Goal: Transaction & Acquisition: Purchase product/service

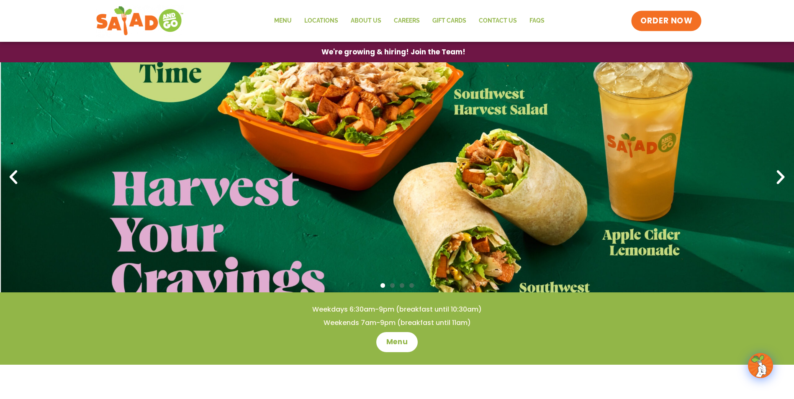
click at [682, 19] on span "ORDER NOW" at bounding box center [666, 20] width 52 height 11
click at [682, 18] on span "ORDER NOW" at bounding box center [666, 20] width 52 height 11
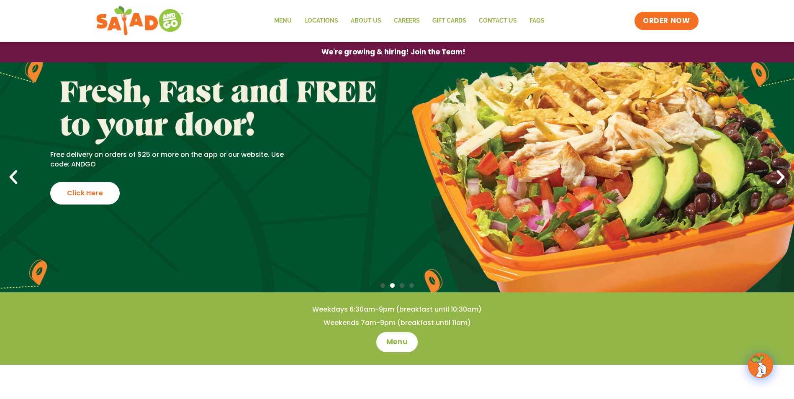
click at [665, 31] on div "Menu Locations About Us Careers GIFT CARDS Contact Us FAQs Menu Menu Locations …" at bounding box center [397, 20] width 603 height 33
click at [666, 26] on span "ORDER NOW" at bounding box center [666, 20] width 52 height 11
